Goal: Task Accomplishment & Management: Manage account settings

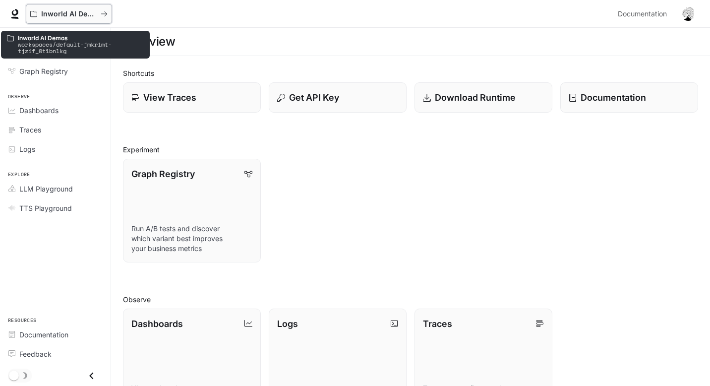
click at [64, 10] on p "Inworld AI Demos" at bounding box center [69, 14] width 56 height 8
click at [62, 10] on p "Inworld AI Demos" at bounding box center [69, 14] width 56 height 8
click at [99, 10] on div "Inworld AI Demos" at bounding box center [65, 14] width 70 height 8
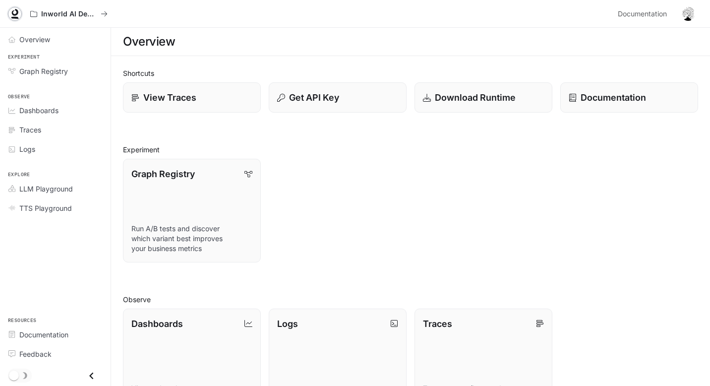
click at [18, 19] on link at bounding box center [15, 14] width 14 height 14
click at [687, 14] on img "button" at bounding box center [688, 14] width 14 height 14
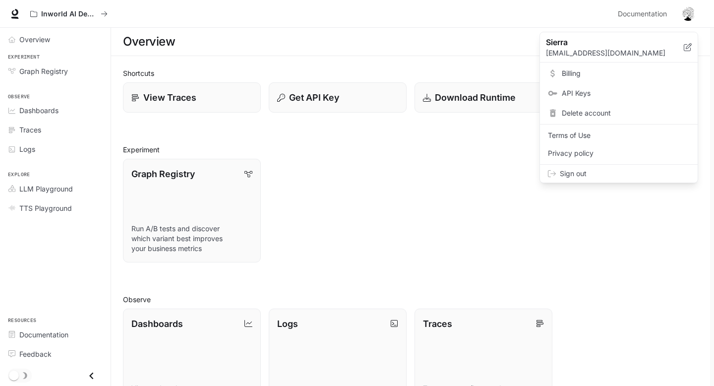
click at [577, 179] on div "Sign out" at bounding box center [619, 174] width 158 height 18
